Goal: Task Accomplishment & Management: Complete application form

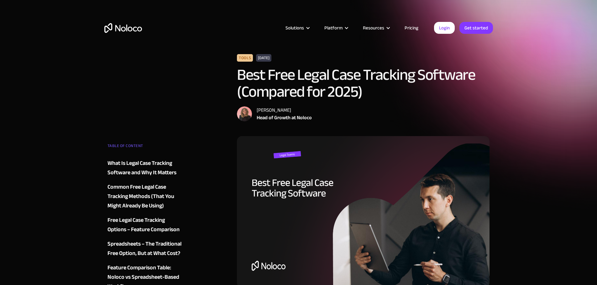
click at [471, 27] on link "Get started" at bounding box center [476, 28] width 34 height 12
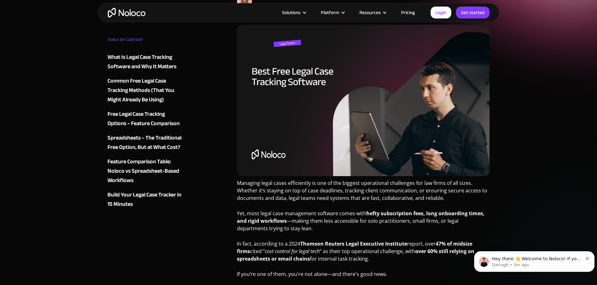
scroll to position [157, 0]
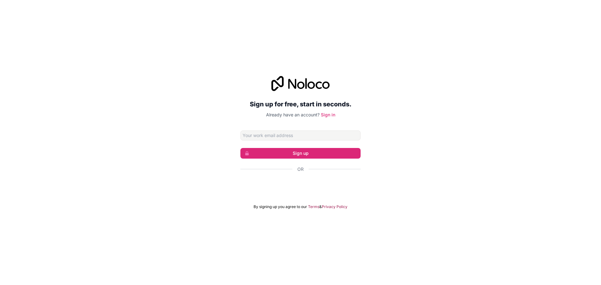
click at [320, 139] on input "Email address" at bounding box center [301, 136] width 120 height 10
click at [376, 122] on div "Sign up for free, start in seconds. Already have an account? Sign in Sign up Or…" at bounding box center [300, 142] width 601 height 151
click at [317, 136] on input "Email address" at bounding box center [301, 136] width 120 height 10
type input "[EMAIL_ADDRESS][DOMAIN_NAME]"
click at [303, 149] on button "Sign up" at bounding box center [301, 153] width 120 height 11
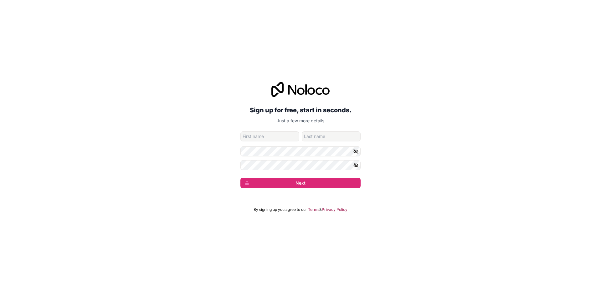
click at [293, 138] on input "given-name" at bounding box center [270, 137] width 59 height 10
type input "[PERSON_NAME]"
type input "Mast"
click at [358, 165] on icon "button" at bounding box center [356, 166] width 6 height 6
click at [356, 150] on icon "button" at bounding box center [356, 152] width 6 height 6
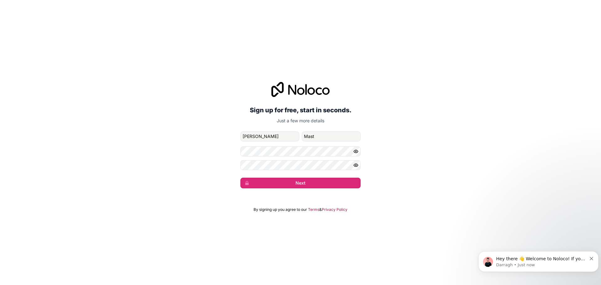
click at [288, 183] on button "Next" at bounding box center [301, 183] width 120 height 11
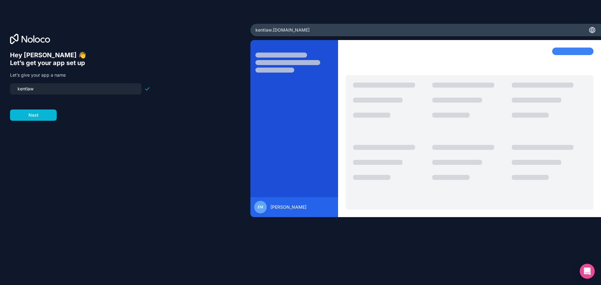
click at [48, 89] on input "kentlaw" at bounding box center [76, 89] width 124 height 9
drag, startPoint x: 136, startPoint y: 91, endPoint x: 0, endPoint y: 91, distance: 135.9
click at [0, 91] on div "Hey [PERSON_NAME] 👋 Let’s get your app set up Let’s give your app a name [PERSO…" at bounding box center [125, 143] width 251 height 238
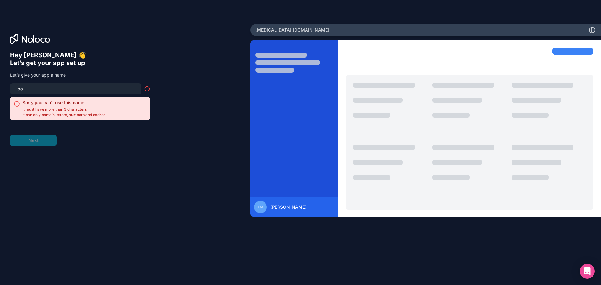
type input "b"
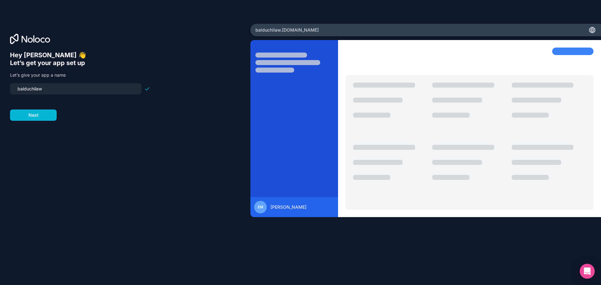
type input "balduchilaw"
click at [35, 113] on button "Next" at bounding box center [33, 115] width 47 height 11
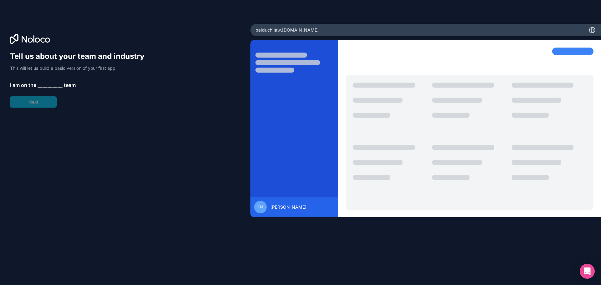
click at [49, 86] on span "__________" at bounding box center [50, 85] width 25 height 8
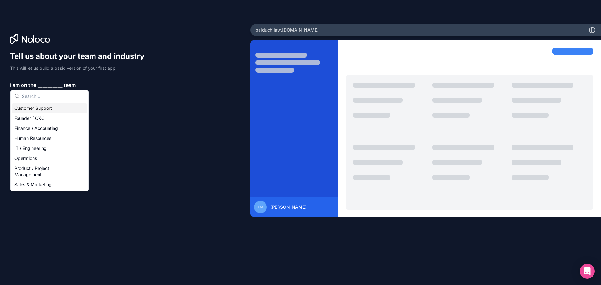
click at [37, 106] on div "Customer Support" at bounding box center [49, 108] width 75 height 10
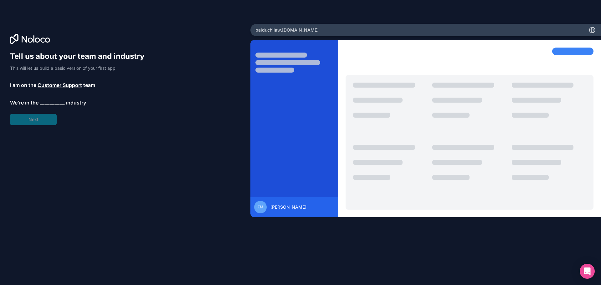
click at [52, 103] on span "__________" at bounding box center [52, 103] width 25 height 8
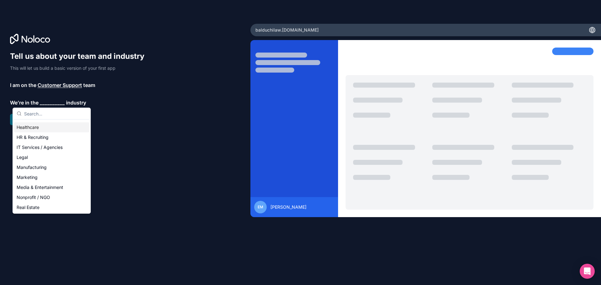
scroll to position [63, 0]
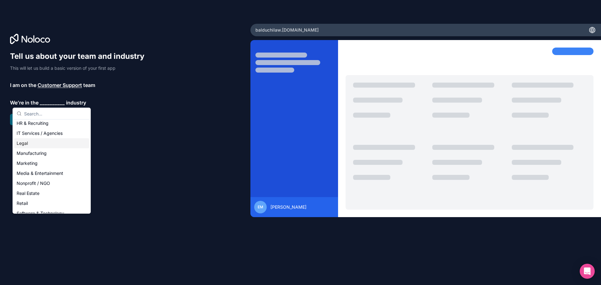
click at [19, 144] on div "Legal" at bounding box center [51, 143] width 75 height 10
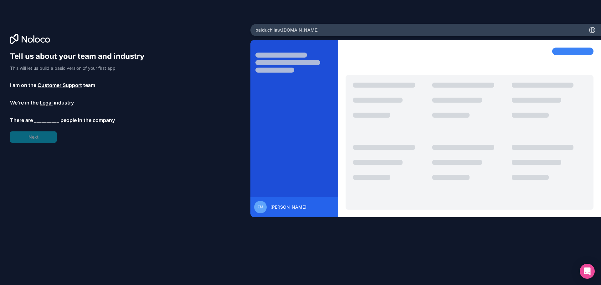
click at [62, 85] on span "Customer Support" at bounding box center [60, 85] width 44 height 8
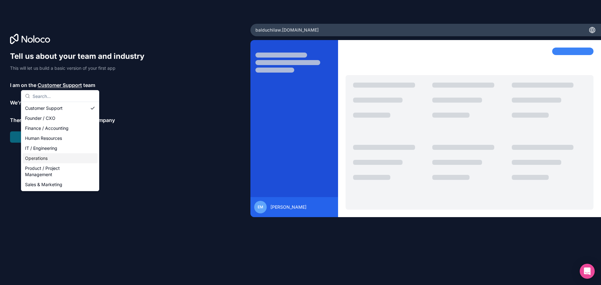
click at [53, 158] on div "Operations" at bounding box center [60, 158] width 75 height 10
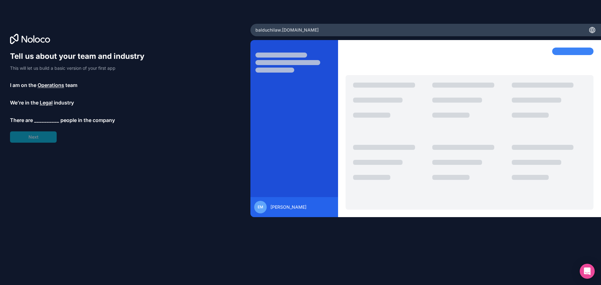
click at [43, 121] on span "__________" at bounding box center [46, 120] width 25 height 8
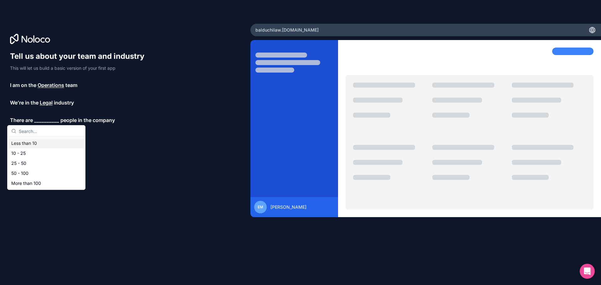
click at [37, 141] on div "Less than 10" at bounding box center [46, 143] width 75 height 10
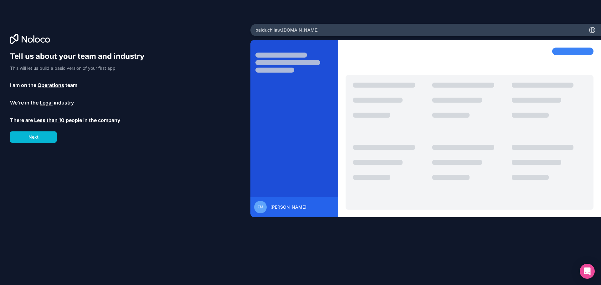
click at [40, 135] on button "Next" at bounding box center [33, 137] width 47 height 11
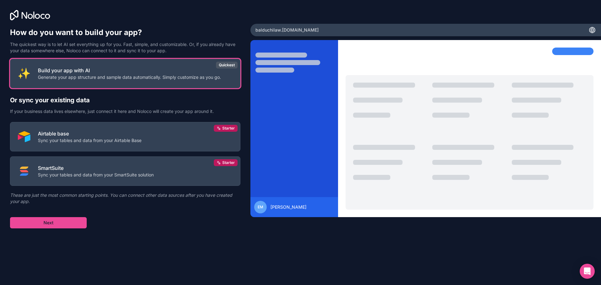
click at [89, 74] on p "Generate your app structure and sample data automatically. Simply customize as …" at bounding box center [129, 77] width 183 height 6
click at [48, 223] on button "Next" at bounding box center [48, 222] width 77 height 11
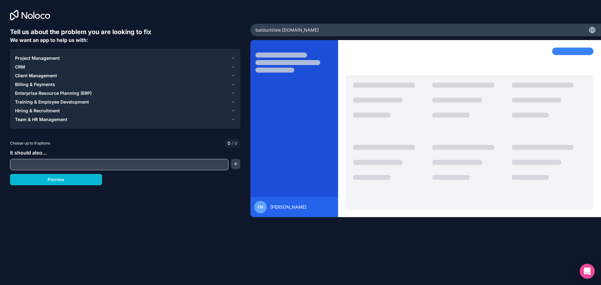
click at [30, 57] on span "Project Management" at bounding box center [37, 58] width 45 height 6
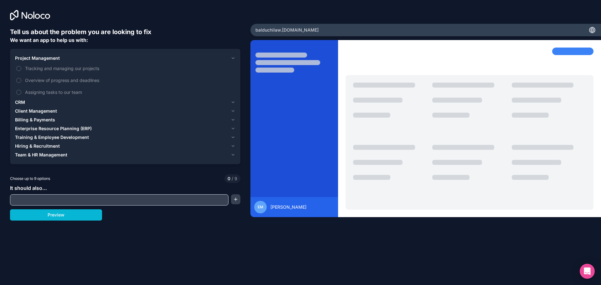
click at [20, 67] on button "Tracking and managing our projects" at bounding box center [18, 68] width 5 height 5
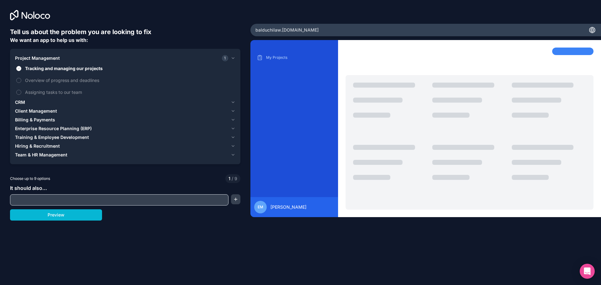
click at [20, 80] on button "Overview of progress and deadlines" at bounding box center [18, 80] width 5 height 5
click at [41, 217] on button "Preview" at bounding box center [56, 215] width 92 height 11
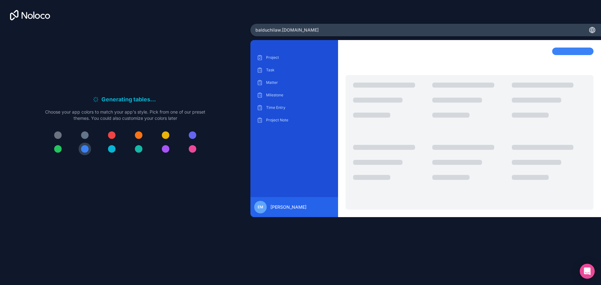
click at [168, 148] on div at bounding box center [166, 149] width 8 height 8
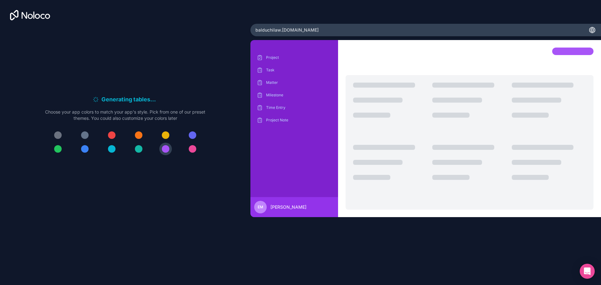
click at [198, 146] on button at bounding box center [192, 149] width 13 height 13
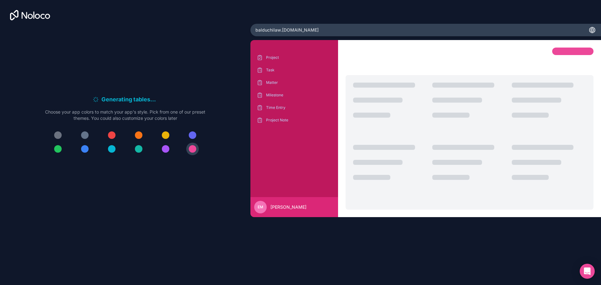
click at [140, 149] on div at bounding box center [139, 149] width 8 height 8
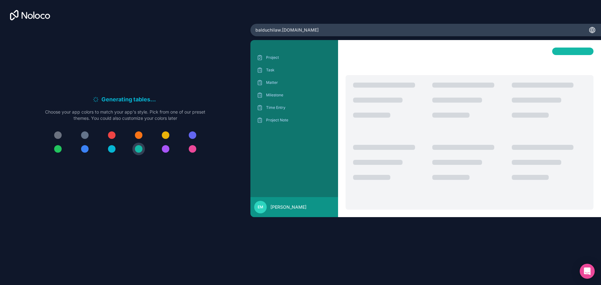
click at [113, 148] on div at bounding box center [112, 149] width 8 height 8
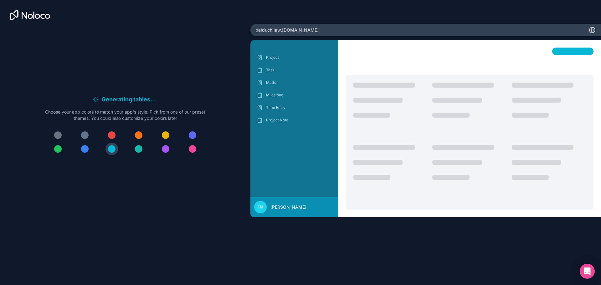
click at [60, 147] on div at bounding box center [58, 149] width 8 height 8
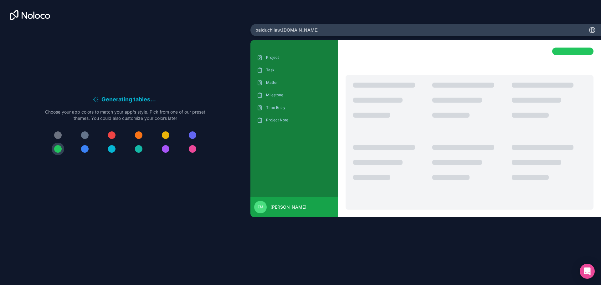
click at [85, 148] on div at bounding box center [85, 149] width 8 height 8
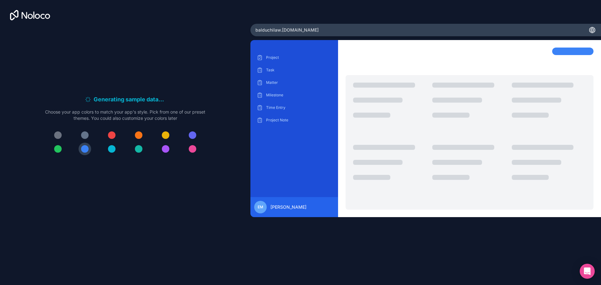
click at [192, 136] on div at bounding box center [193, 136] width 8 height 8
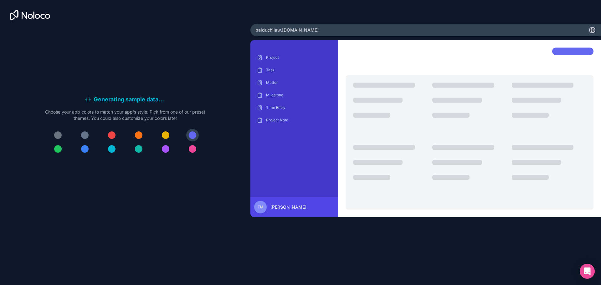
click at [141, 150] on div at bounding box center [139, 149] width 8 height 8
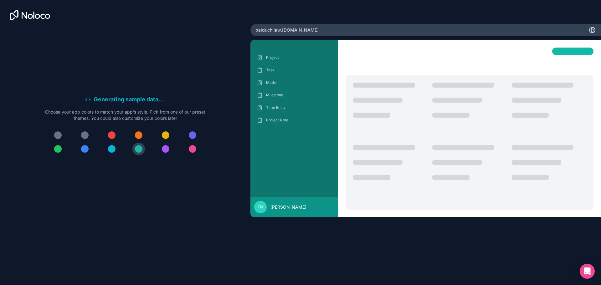
click at [169, 150] on div at bounding box center [166, 149] width 8 height 8
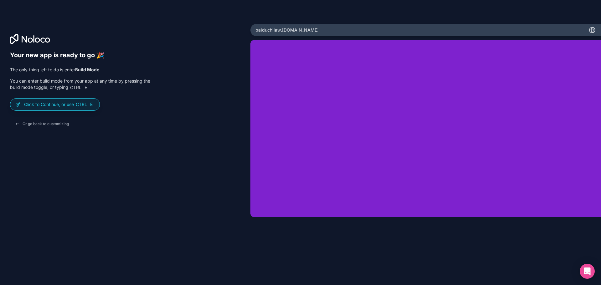
click at [65, 106] on p "Click to Continue, or use Ctrl E" at bounding box center [59, 104] width 70 height 6
